Goal: Navigation & Orientation: Find specific page/section

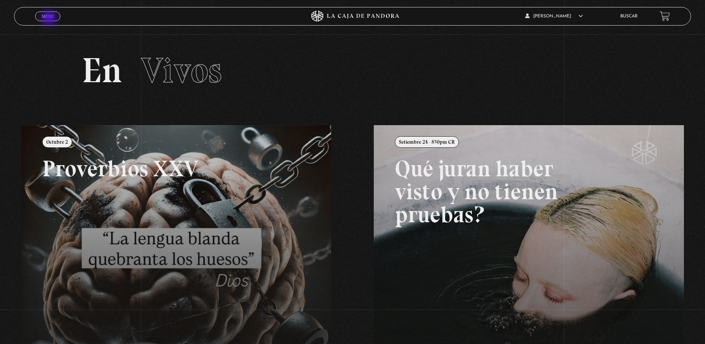
click at [50, 19] on span "Menu" at bounding box center [48, 16] width 12 height 4
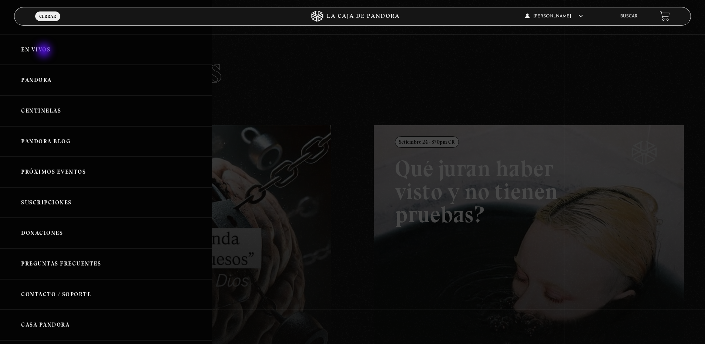
click at [45, 51] on link "En vivos" at bounding box center [106, 49] width 212 height 31
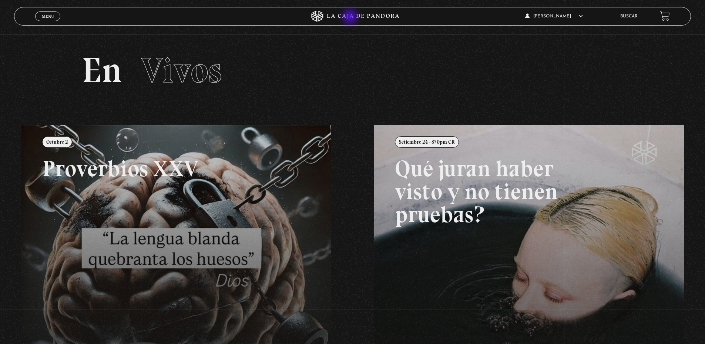
click at [351, 17] on icon at bounding box center [363, 16] width 72 height 5
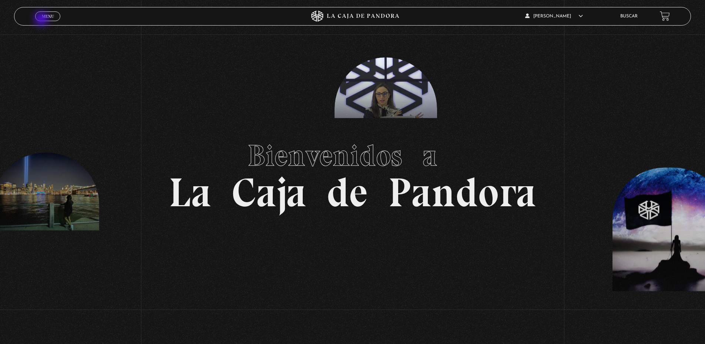
click at [42, 20] on link "Menu Cerrar" at bounding box center [47, 16] width 25 height 10
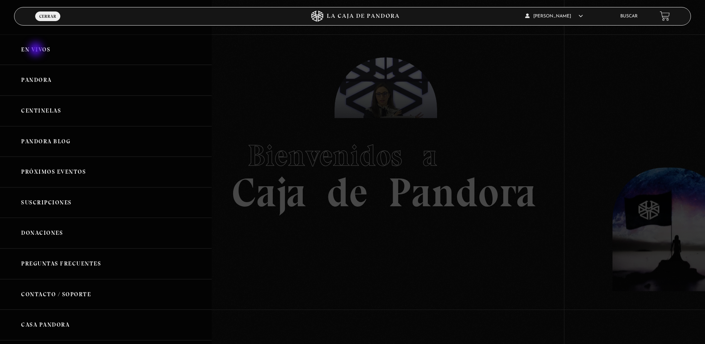
click at [37, 48] on link "En vivos" at bounding box center [106, 49] width 212 height 31
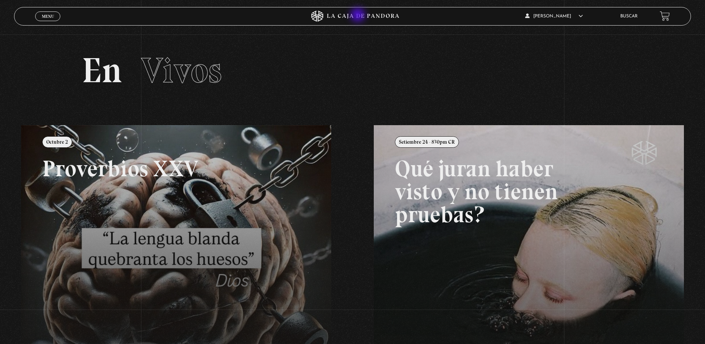
click at [359, 16] on icon at bounding box center [353, 16] width 212 height 11
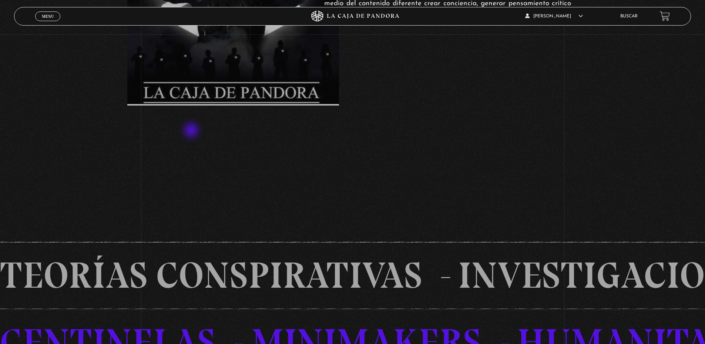
scroll to position [555, 0]
